Goal: Find specific page/section: Find specific page/section

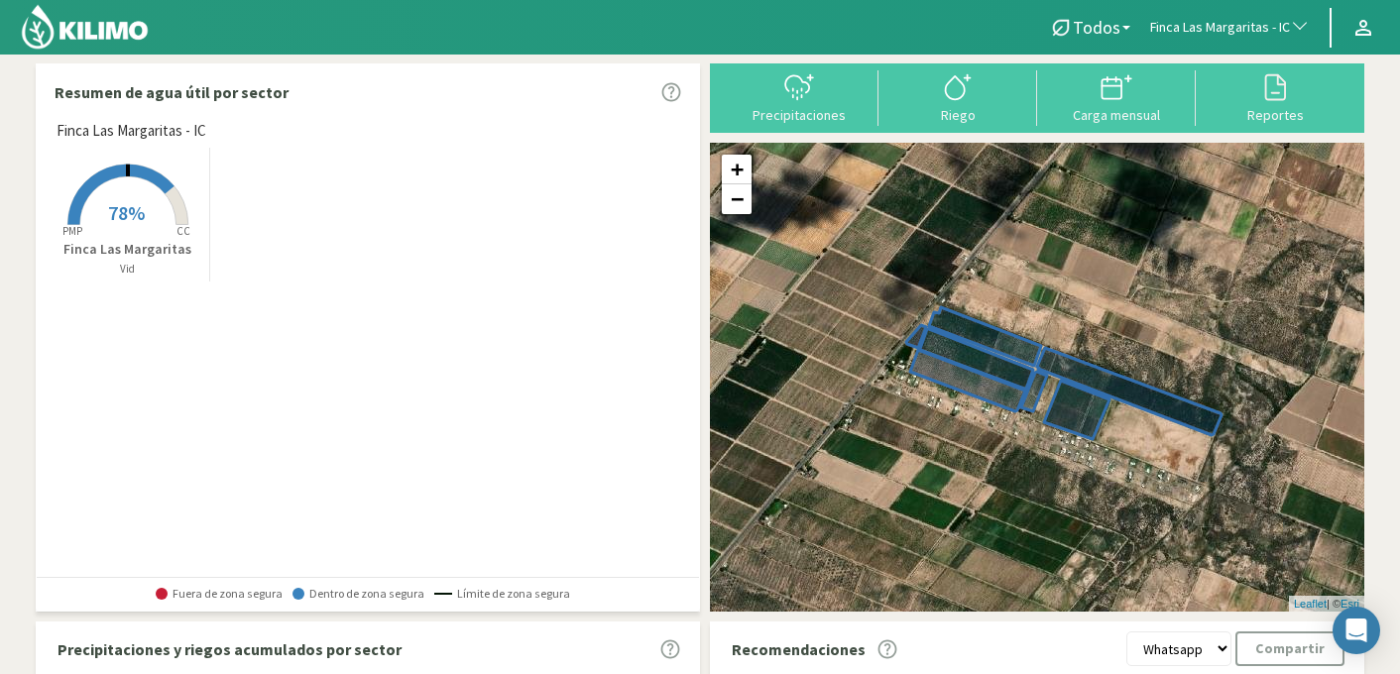
click at [1264, 28] on span "Finca Las Margaritas - IC" at bounding box center [1220, 28] width 140 height 20
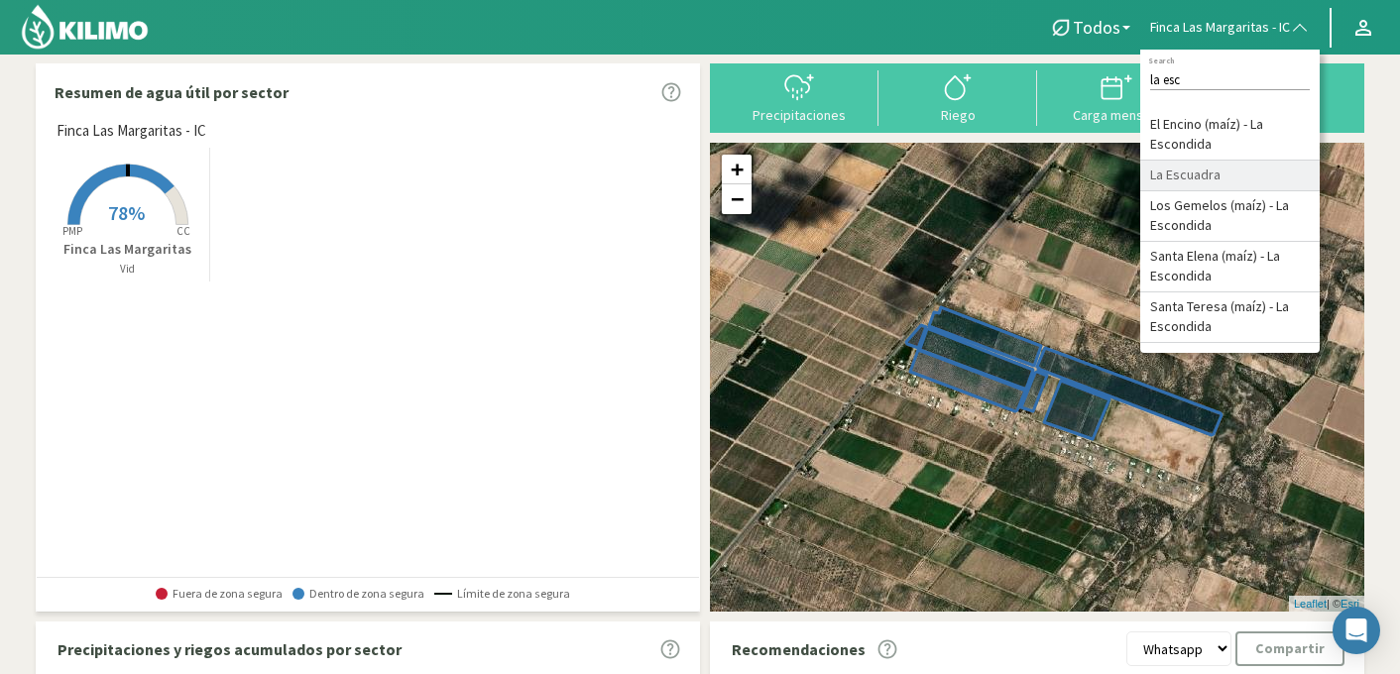
type input "la esc"
click at [1209, 169] on li "La Escuadra" at bounding box center [1229, 176] width 179 height 31
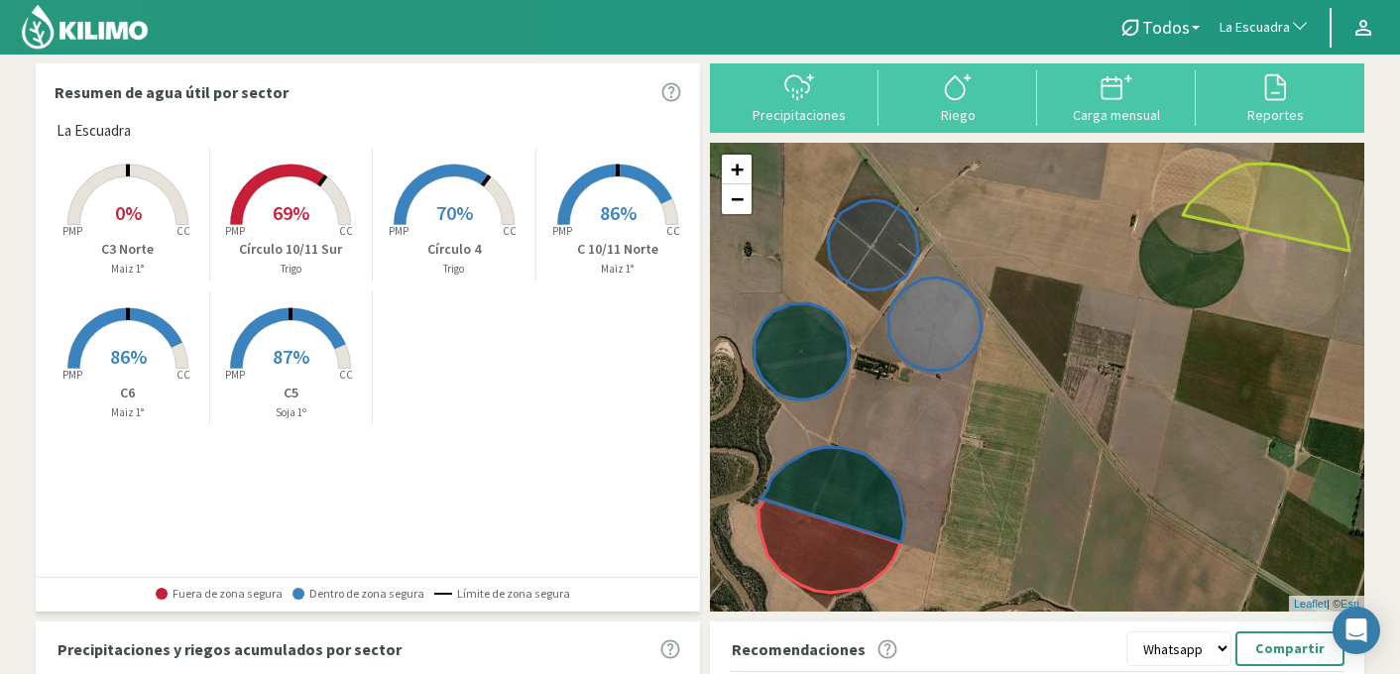
click at [136, 225] on rect at bounding box center [128, 227] width 159 height 159
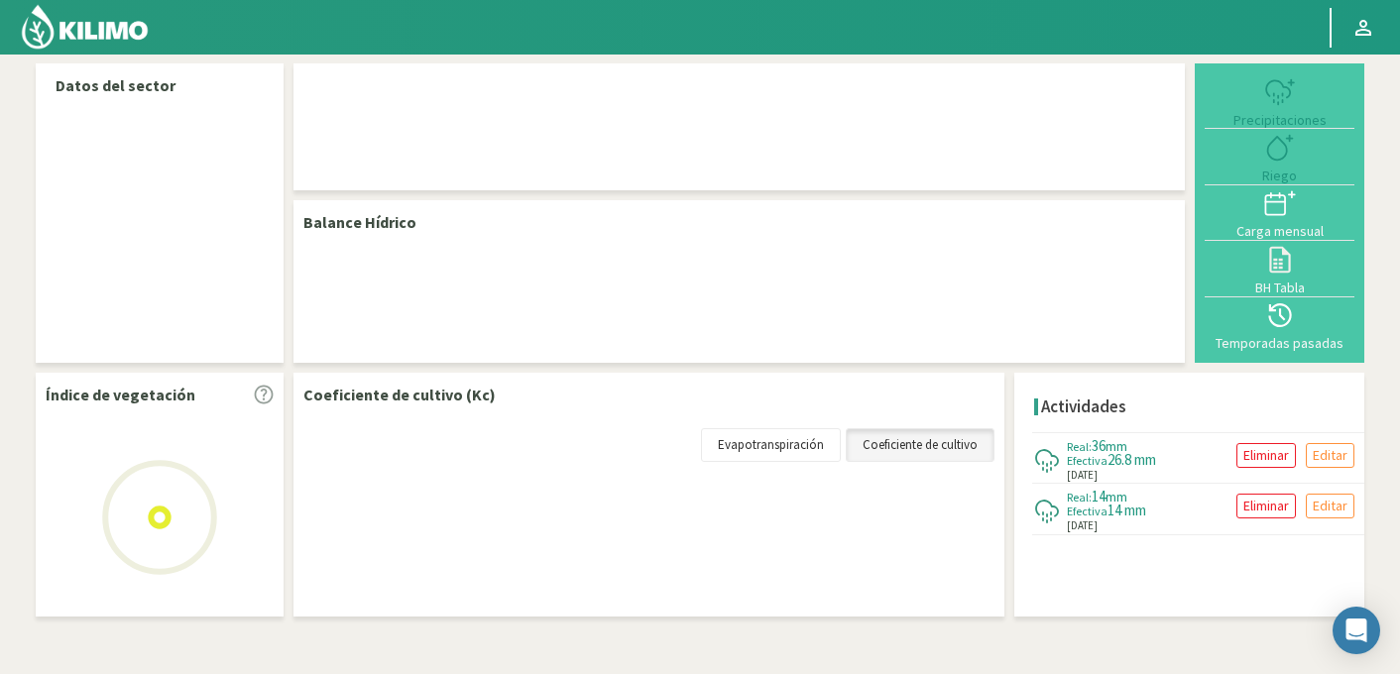
select select "145: Object"
select select "1: Object"
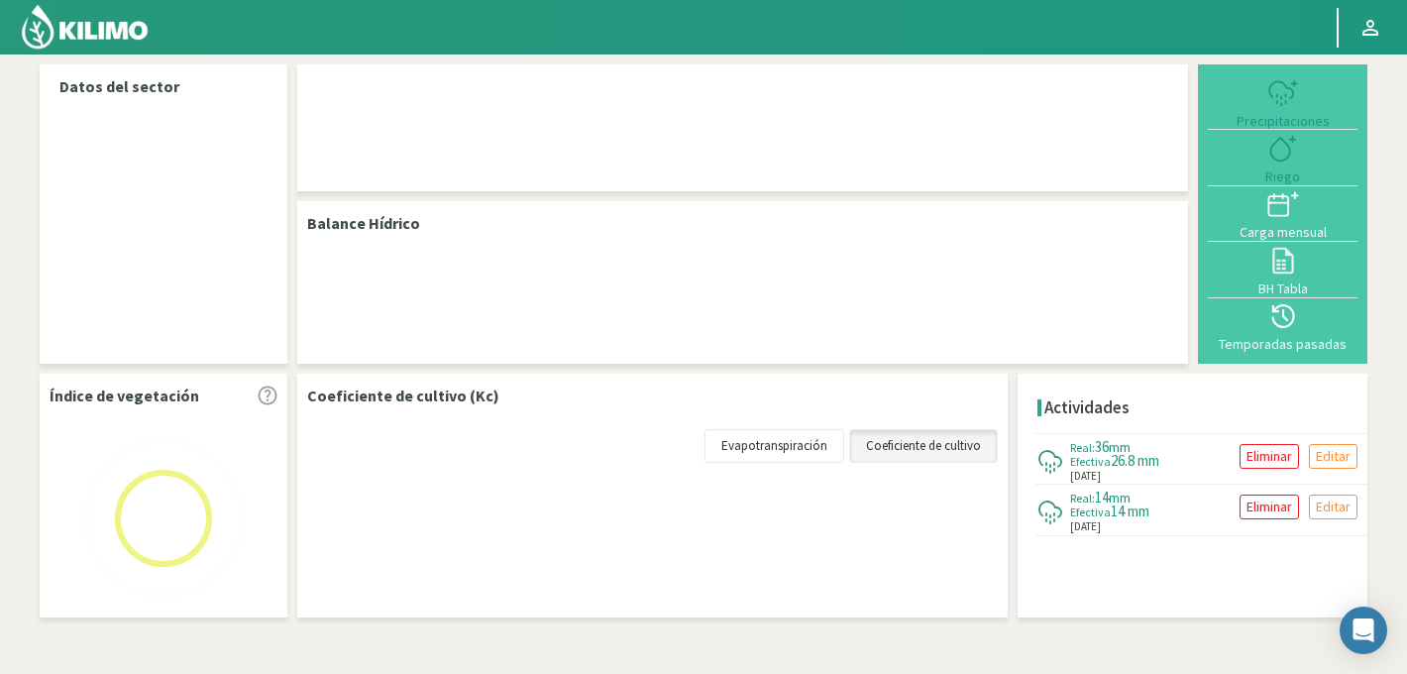
select select "145: Object"
select select "1: Object"
